Goal: Communication & Community: Answer question/provide support

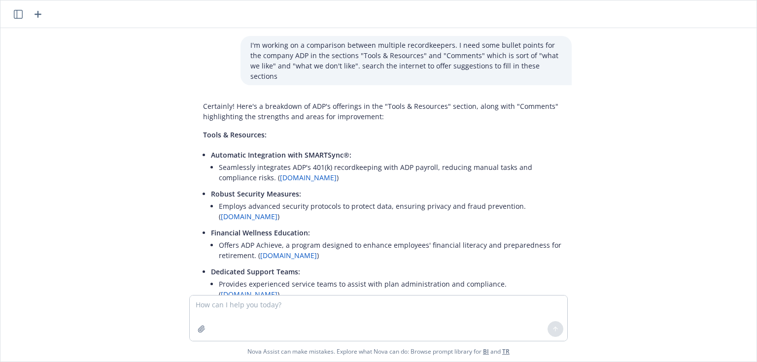
scroll to position [1009, 0]
